Goal: Navigation & Orientation: Find specific page/section

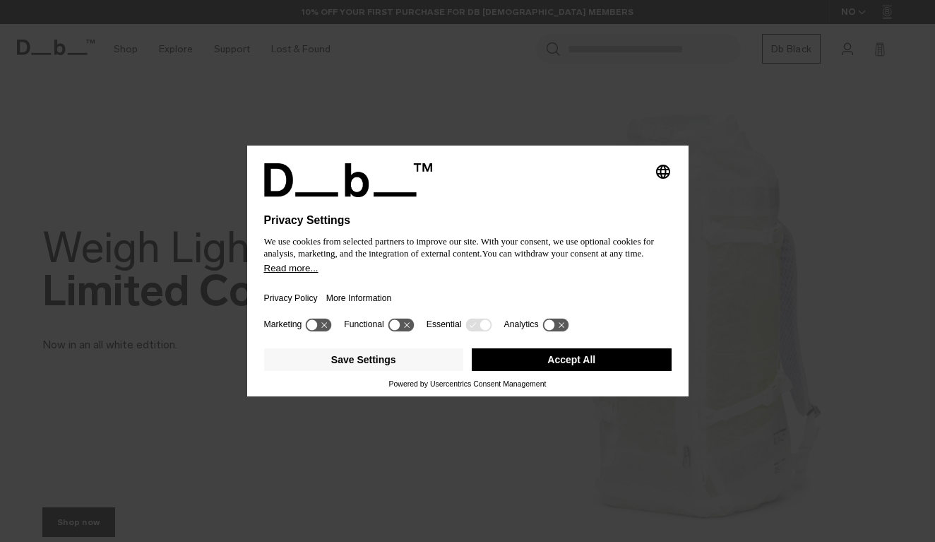
click at [586, 193] on body "Skip to content BUY NOW, PAY LATER WITH [PERSON_NAME] 10% OFF YOUR FIRST PURCHA…" at bounding box center [467, 271] width 935 height 542
click at [577, 377] on div "Save Settings Accept All" at bounding box center [468, 361] width 408 height 37
click at [572, 368] on button "Accept All" at bounding box center [572, 359] width 200 height 23
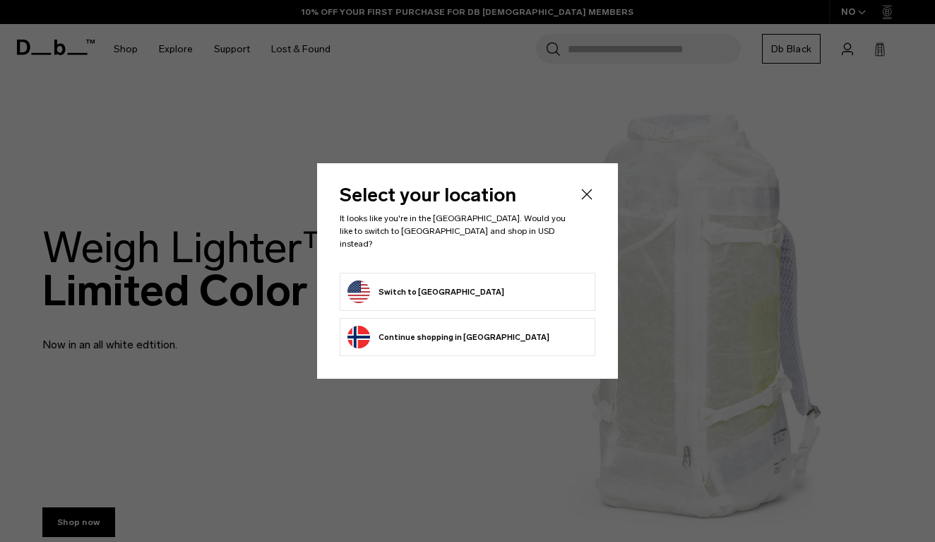
click at [433, 294] on button "Switch to [GEOGRAPHIC_DATA]" at bounding box center [426, 291] width 157 height 23
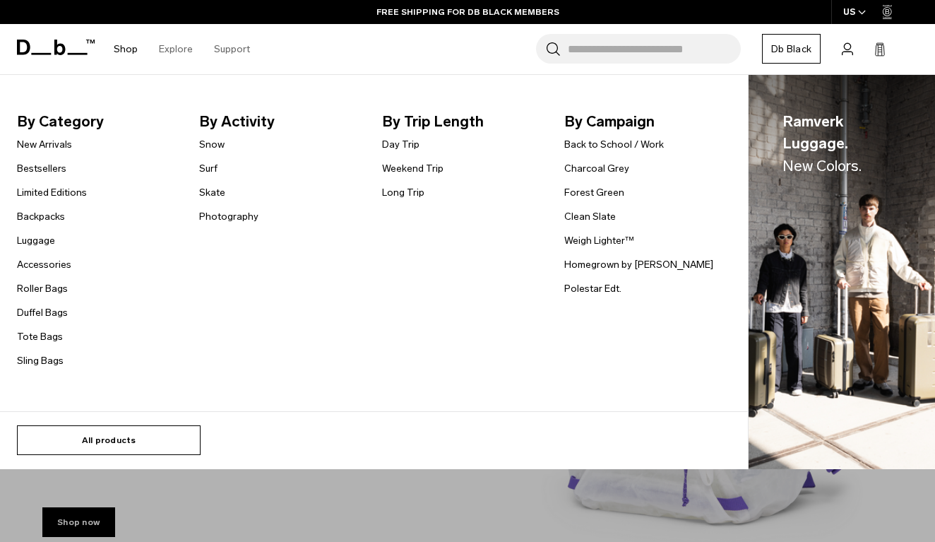
click at [124, 434] on link "All products" at bounding box center [109, 440] width 184 height 30
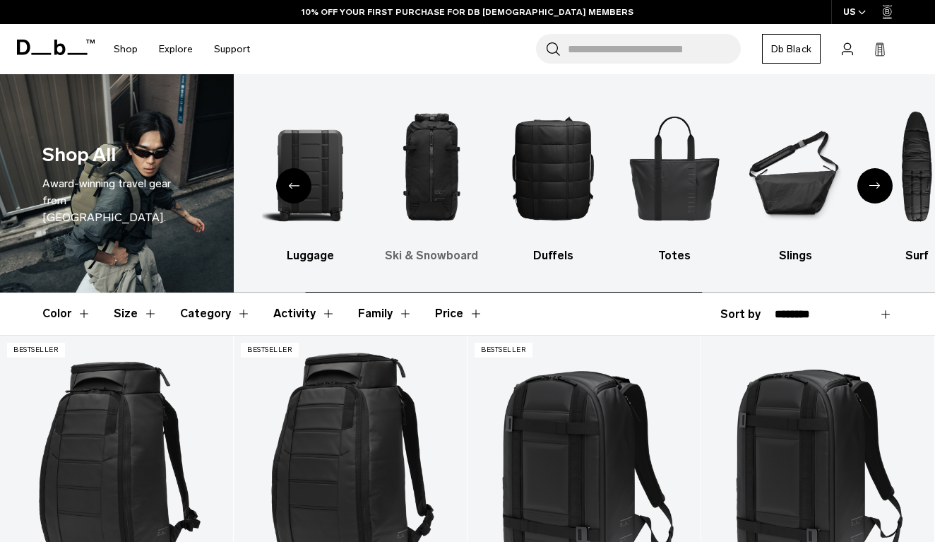
click at [431, 258] on h3 "Ski & Snowboard" at bounding box center [432, 255] width 97 height 17
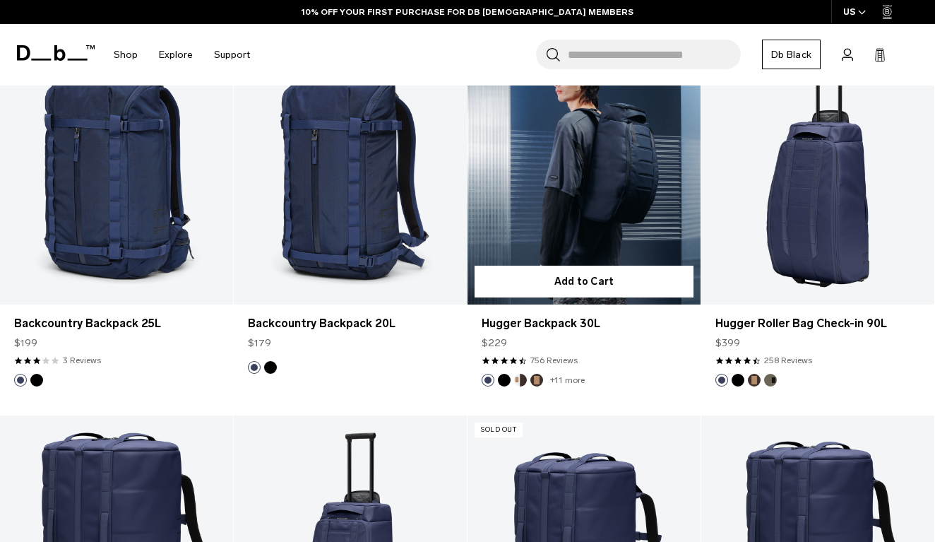
scroll to position [1781, 0]
